Goal: Task Accomplishment & Management: Use online tool/utility

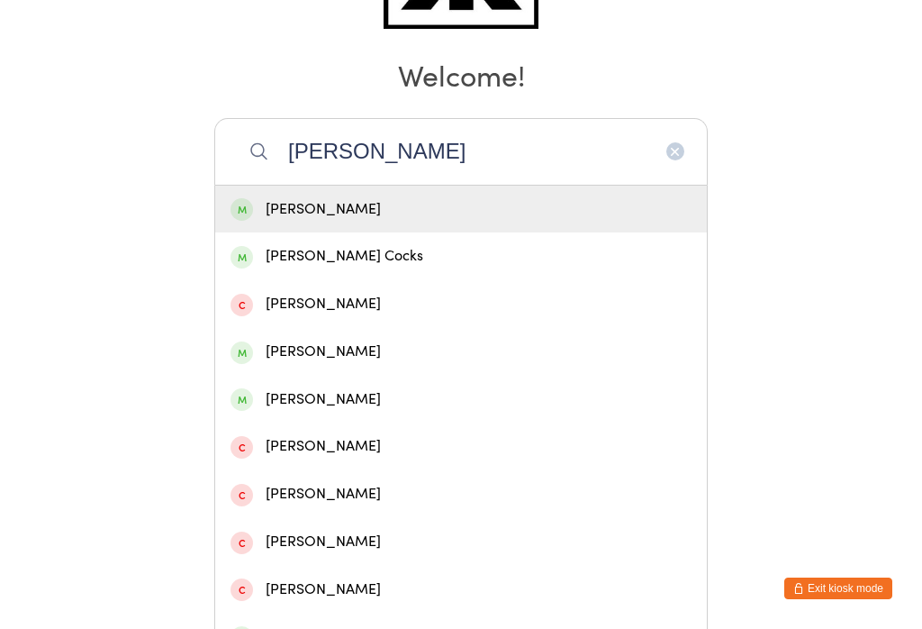
scroll to position [240, 0]
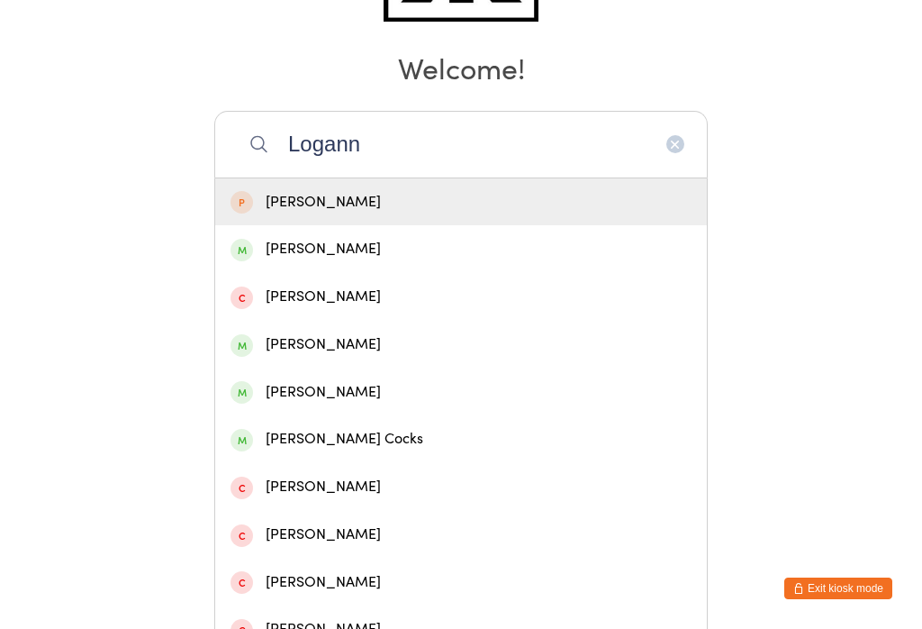
type input "Logann"
click at [273, 192] on div "[PERSON_NAME]" at bounding box center [461, 202] width 492 height 48
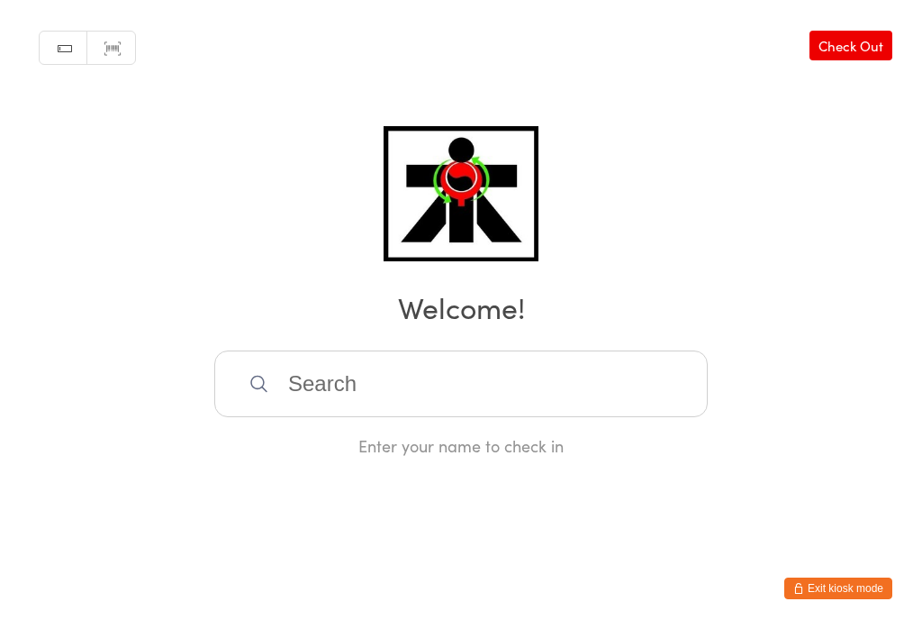
scroll to position [0, 0]
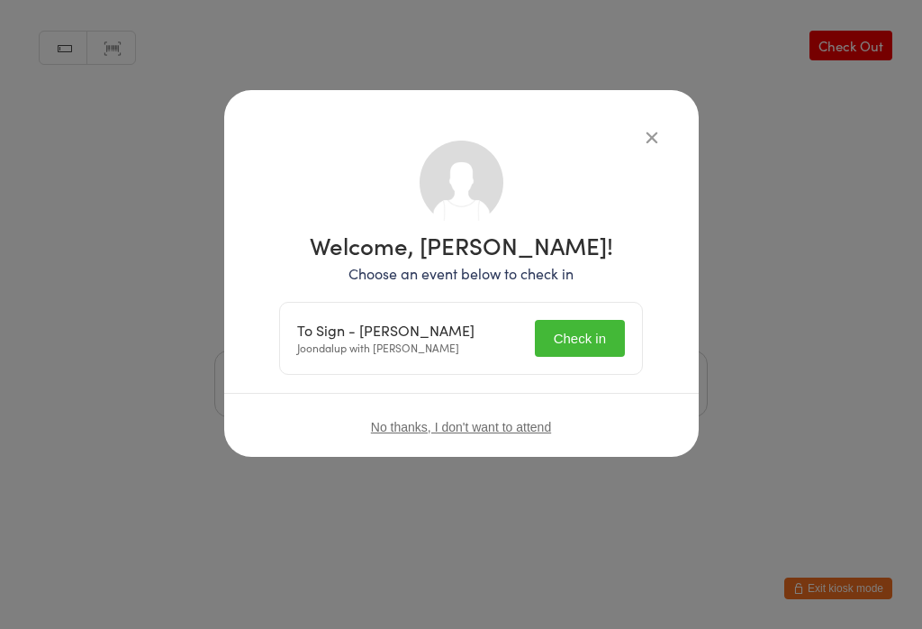
click at [573, 328] on button "Check in" at bounding box center [580, 338] width 90 height 37
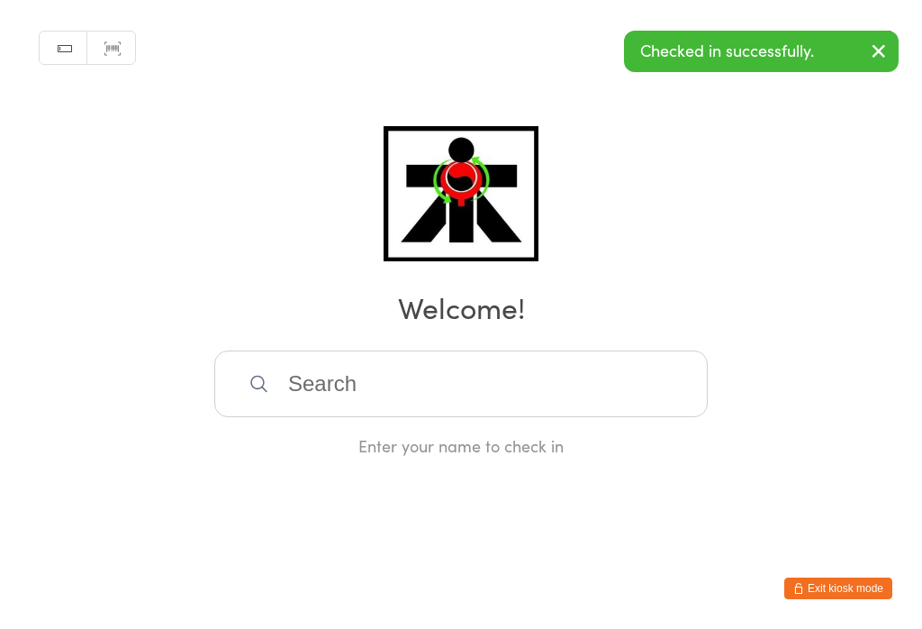
click at [343, 377] on input "search" at bounding box center [461, 383] width 494 height 67
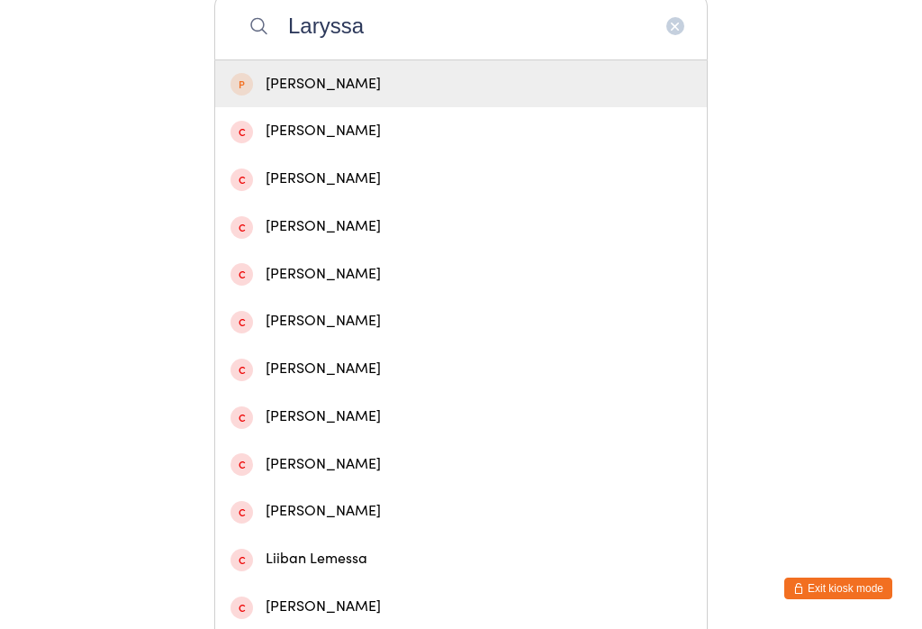
type input "Laryssa"
click at [289, 77] on div "[PERSON_NAME]" at bounding box center [461, 84] width 492 height 48
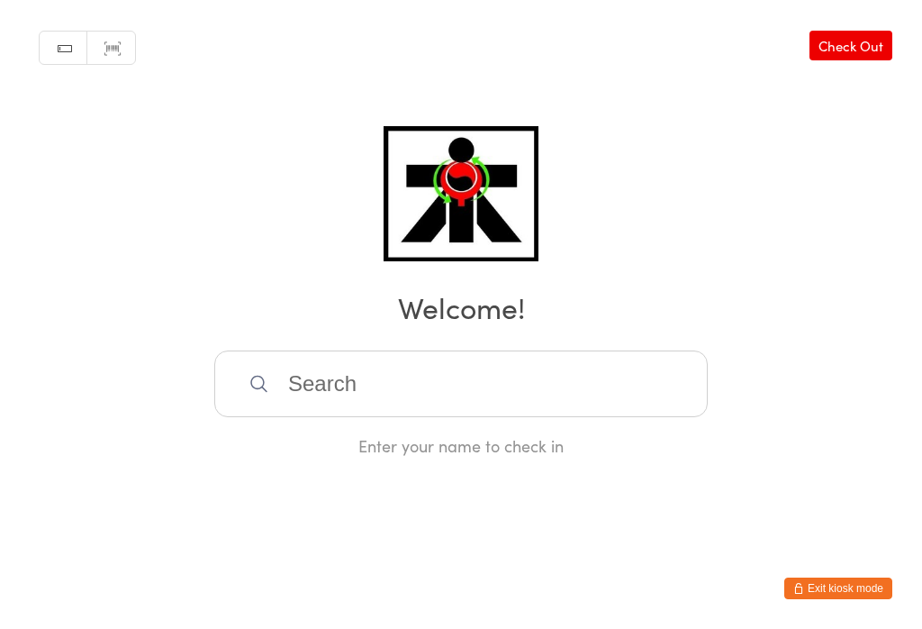
scroll to position [0, 0]
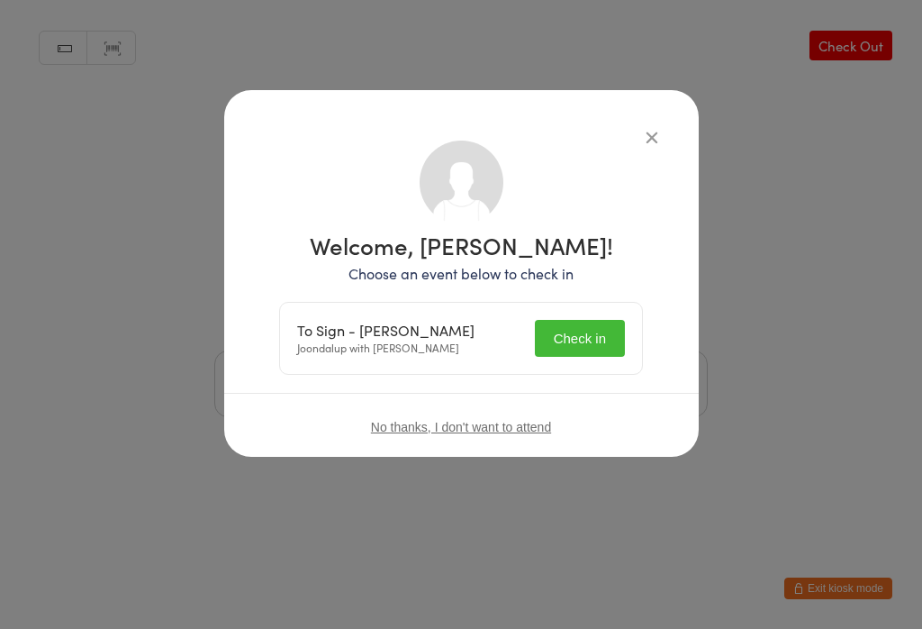
click at [551, 353] on button "Check in" at bounding box center [580, 338] width 90 height 37
